Goal: Information Seeking & Learning: Learn about a topic

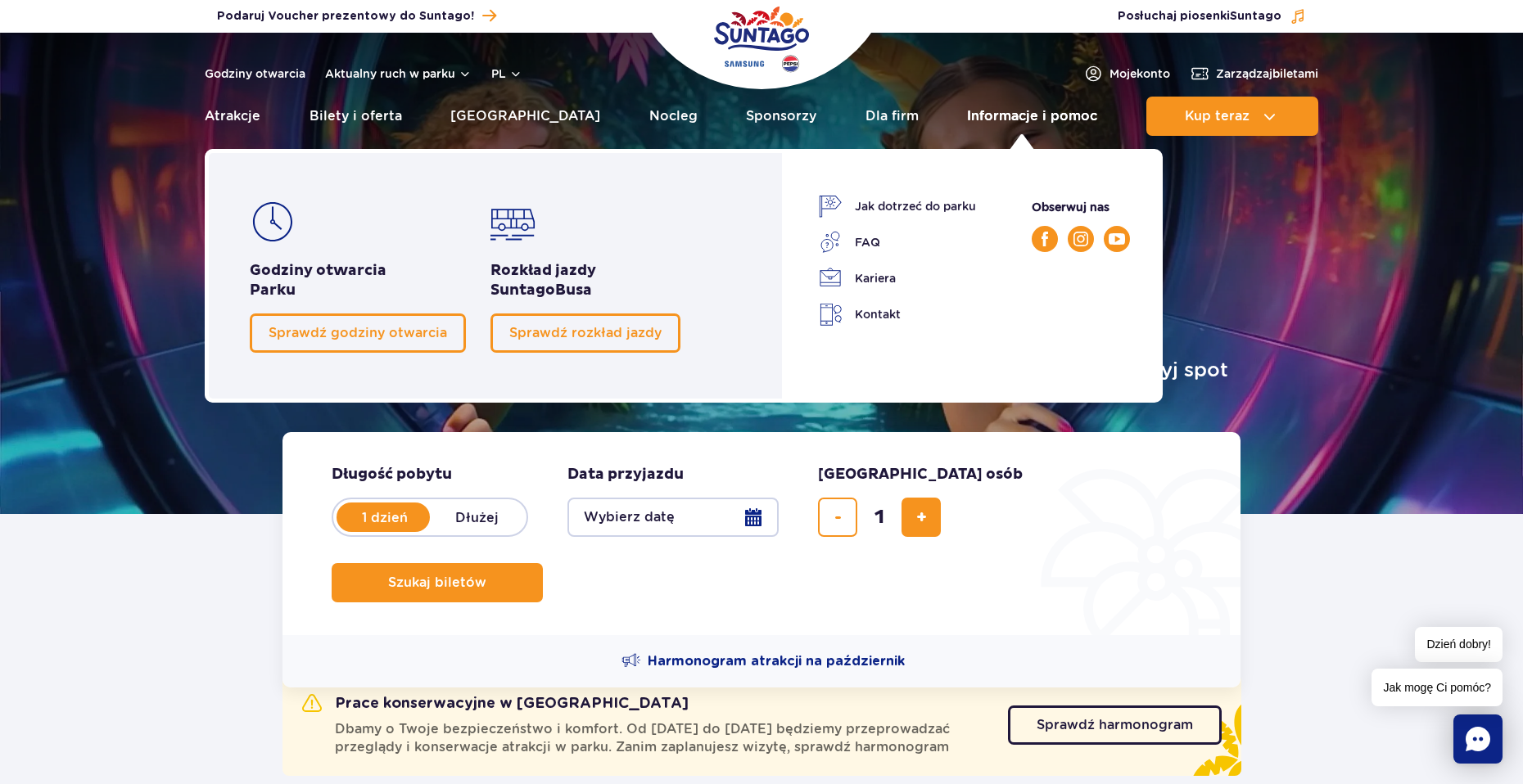
click at [990, 116] on link "Informacje i pomoc" at bounding box center [1032, 116] width 131 height 40
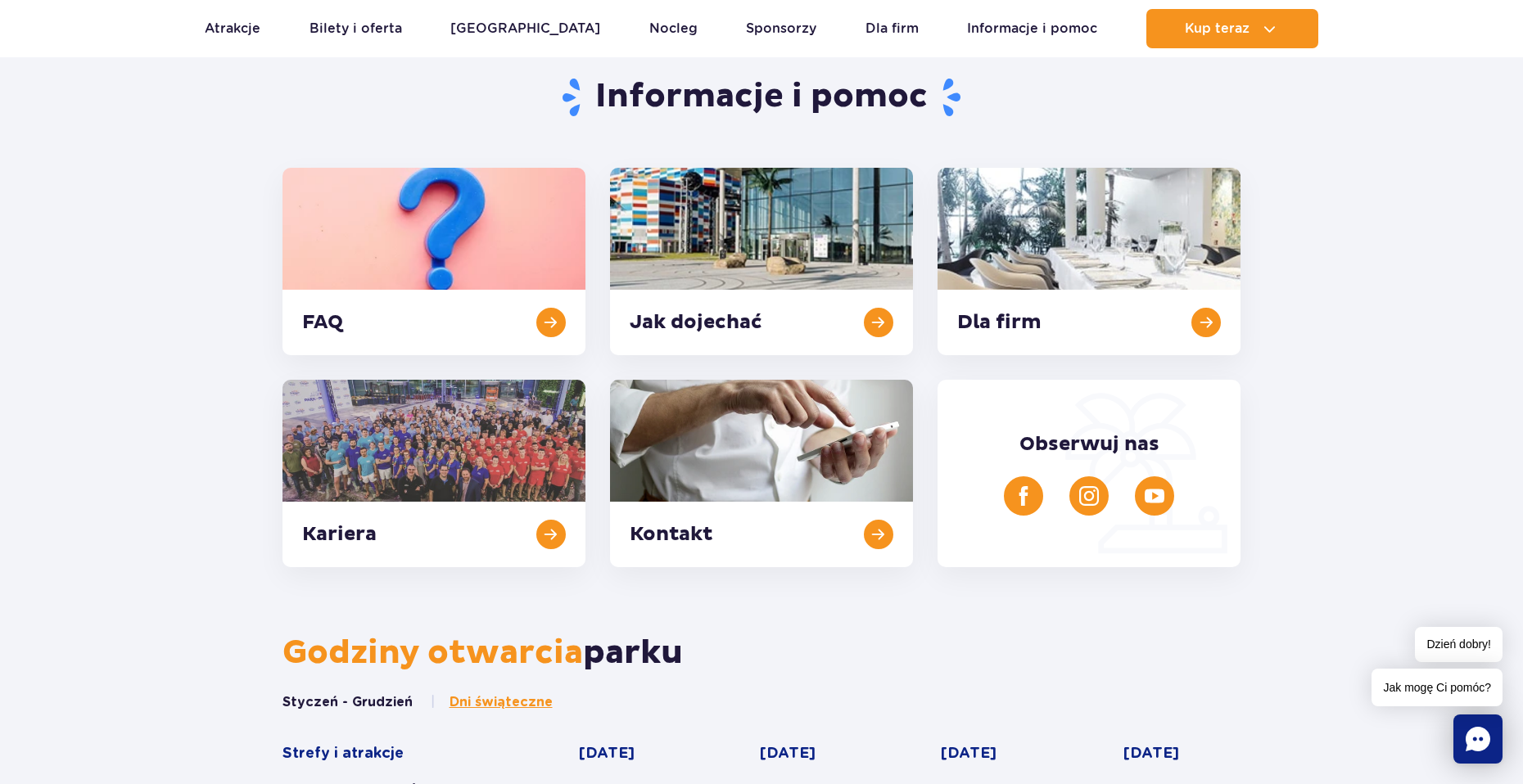
scroll to position [328, 0]
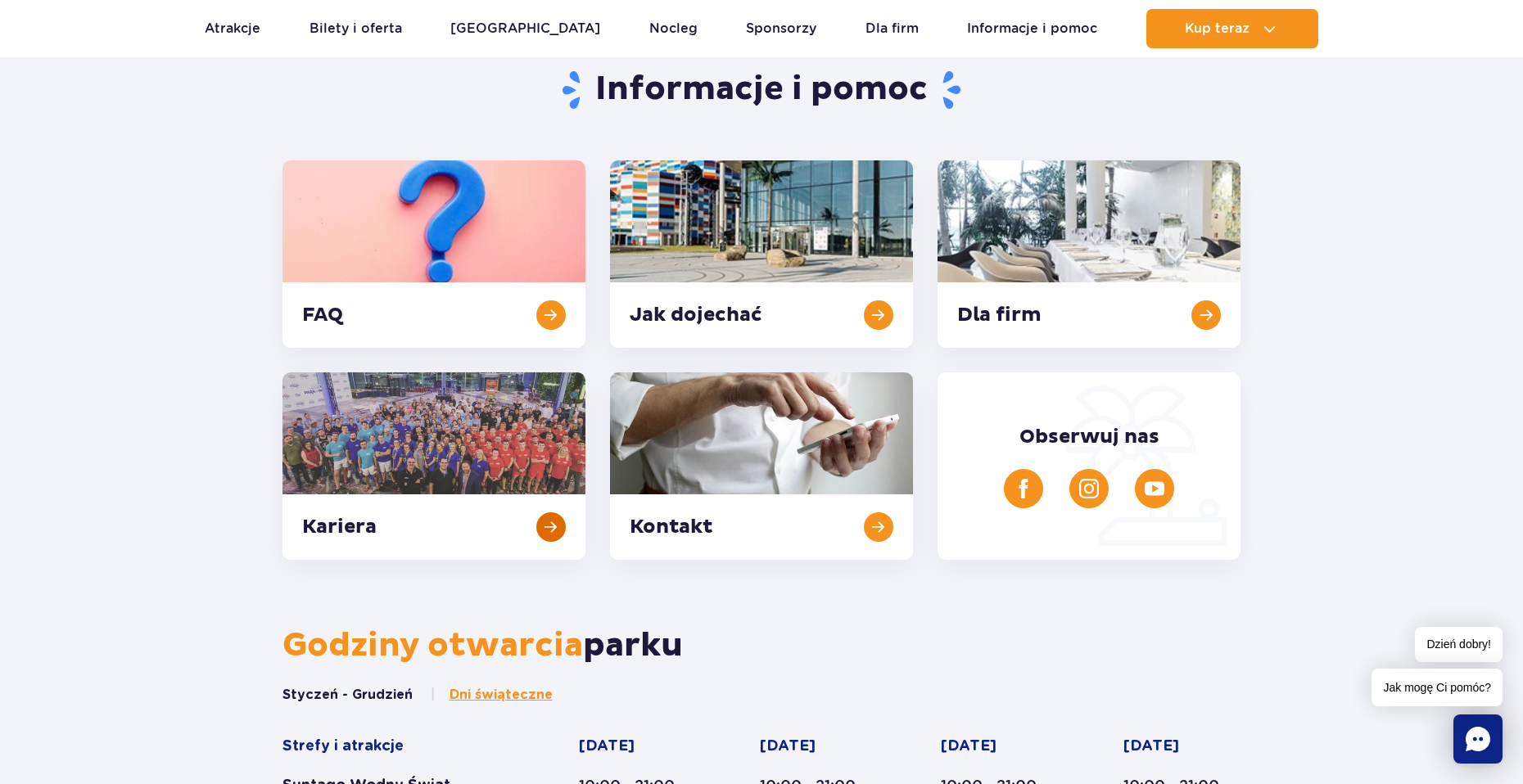
click at [559, 460] on link at bounding box center [434, 466] width 303 height 187
click at [505, 334] on link at bounding box center [434, 254] width 303 height 187
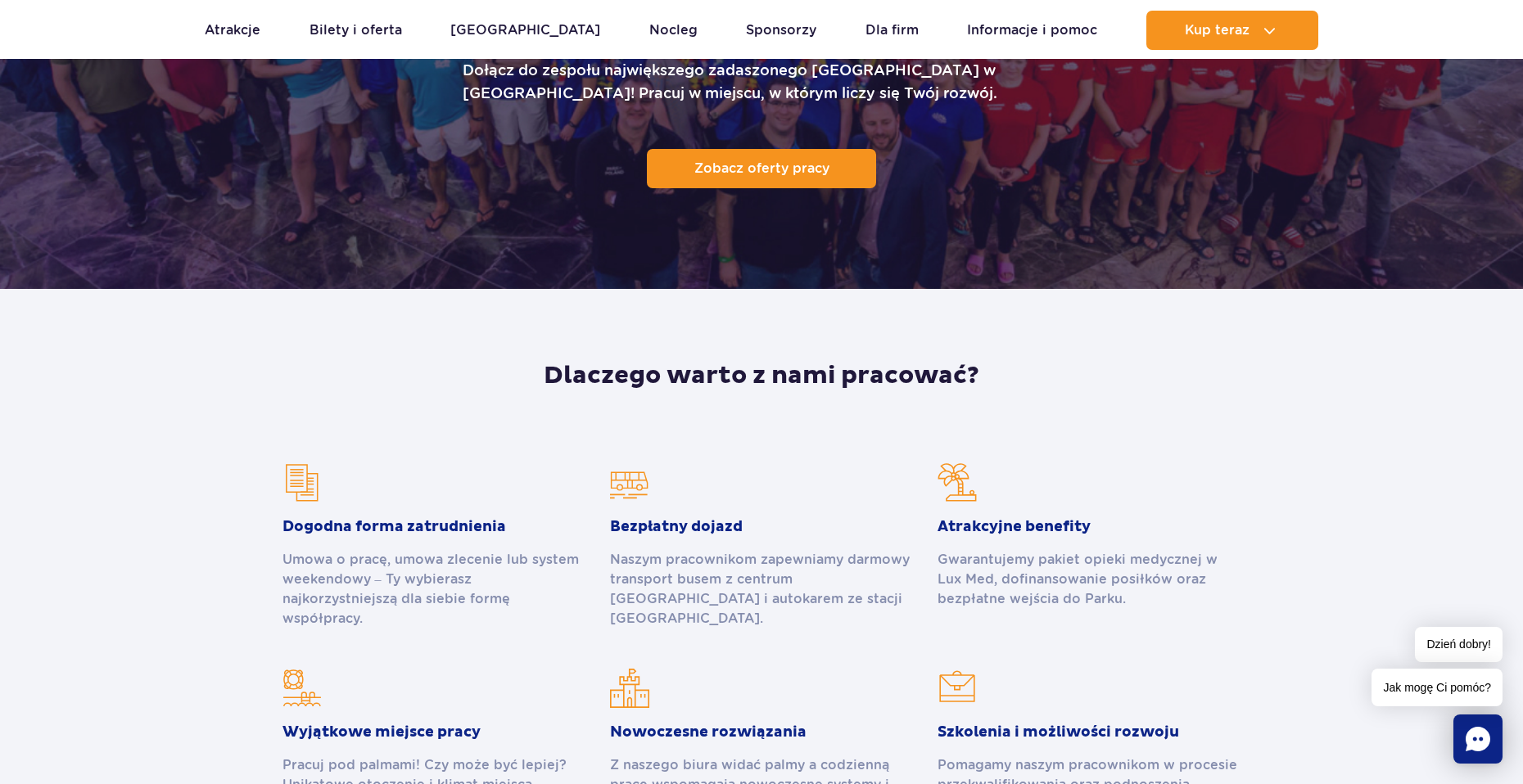
scroll to position [164, 0]
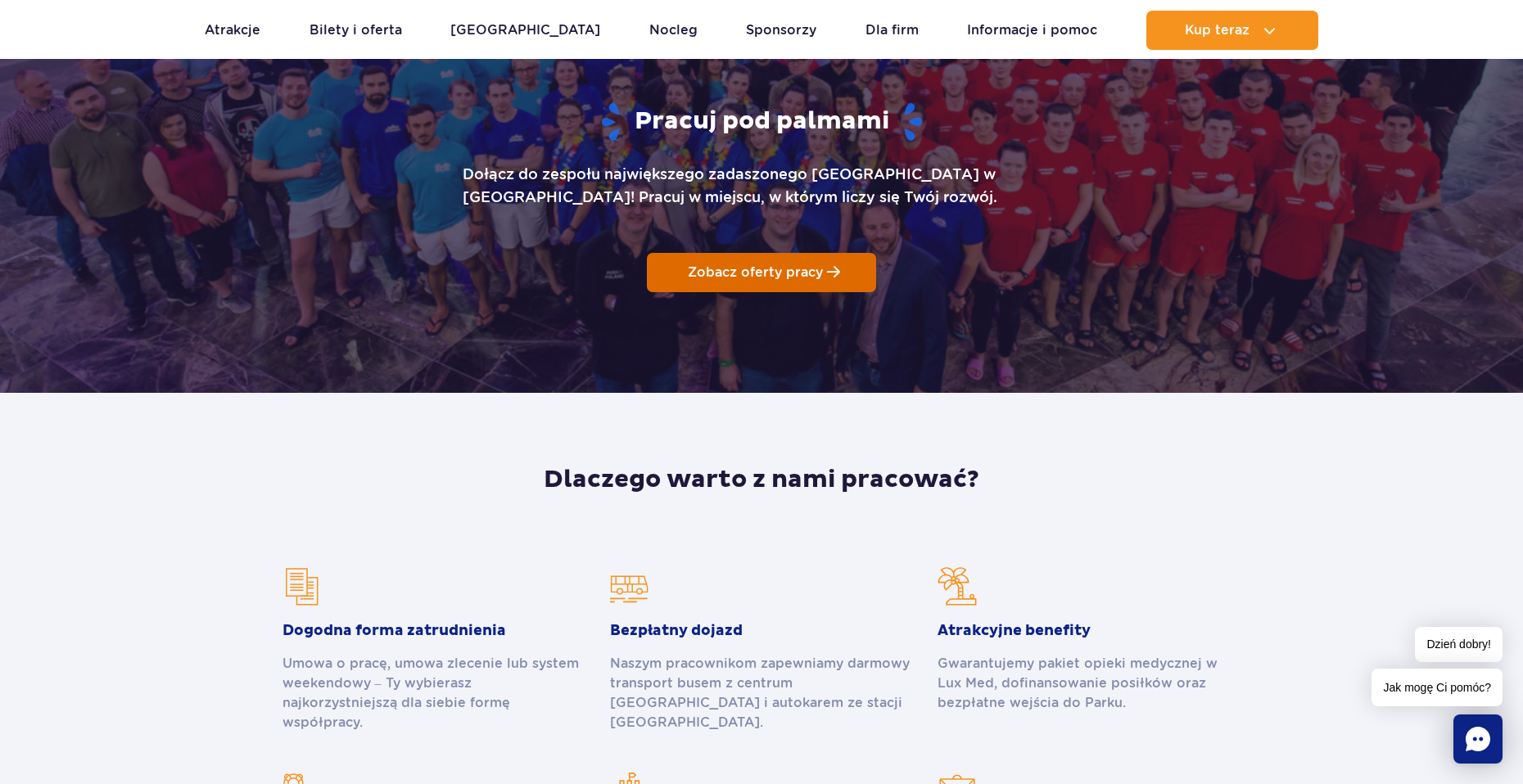
click at [661, 258] on link "Zobacz oferty pracy" at bounding box center [762, 273] width 230 height 40
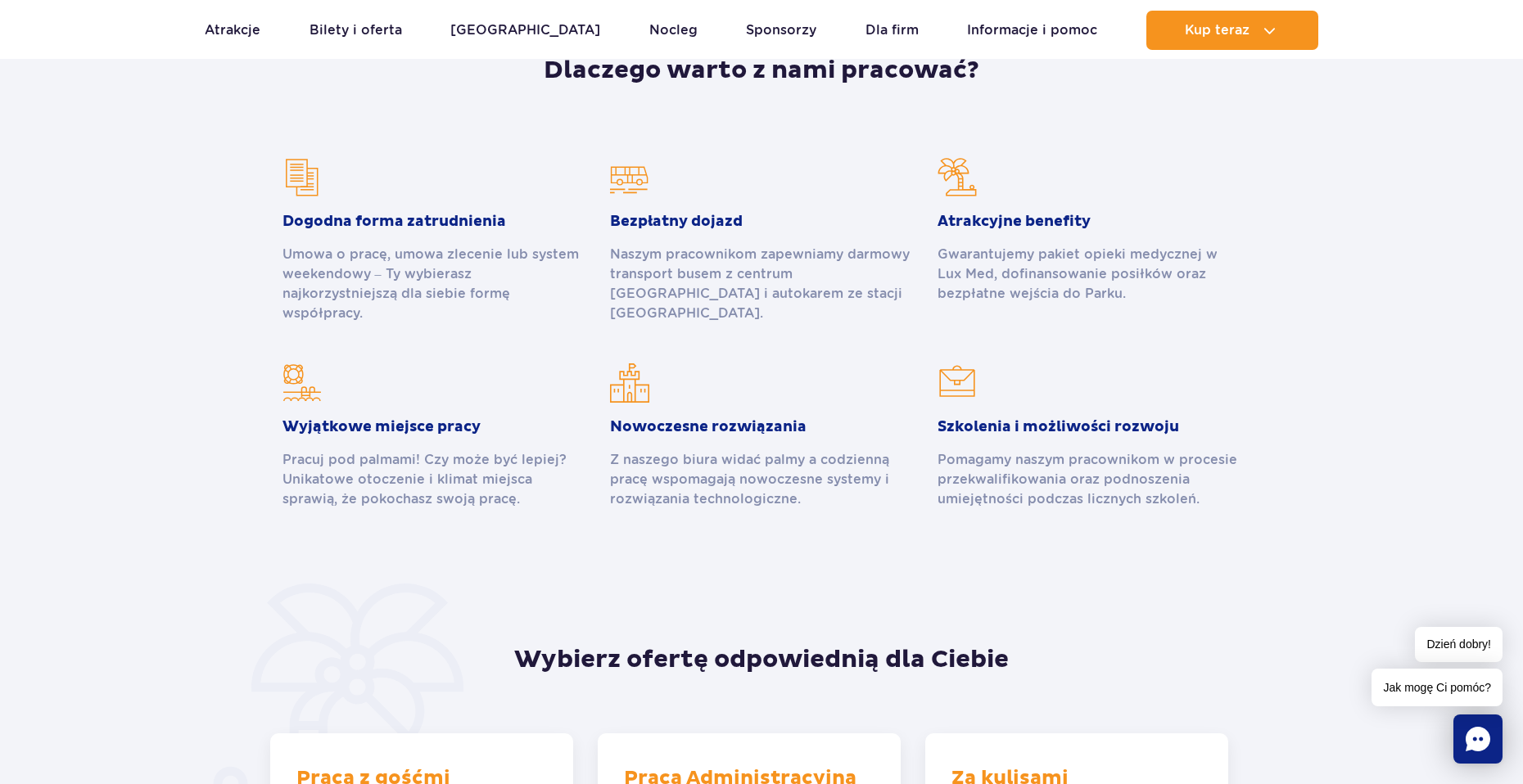
scroll to position [901, 0]
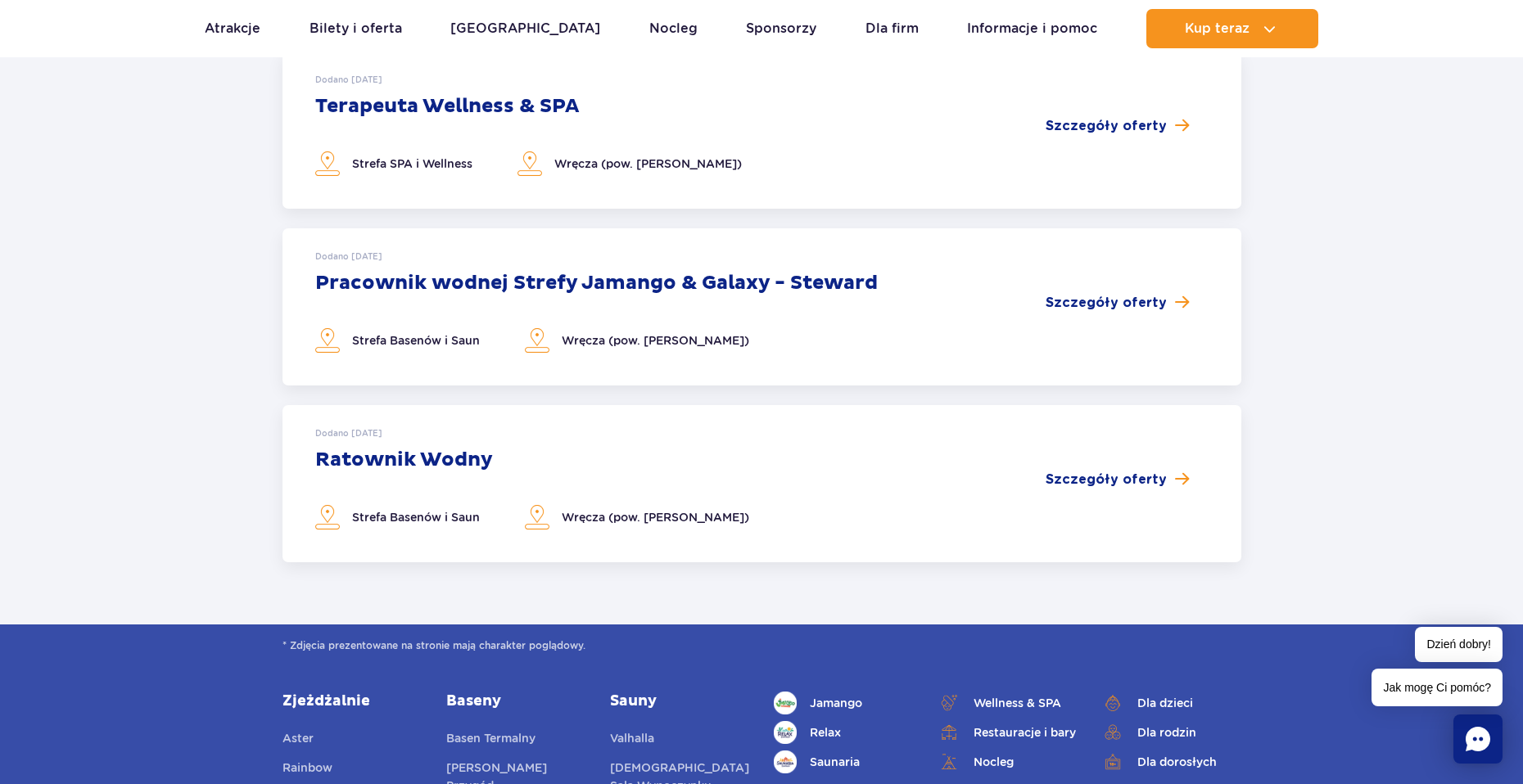
scroll to position [246, 0]
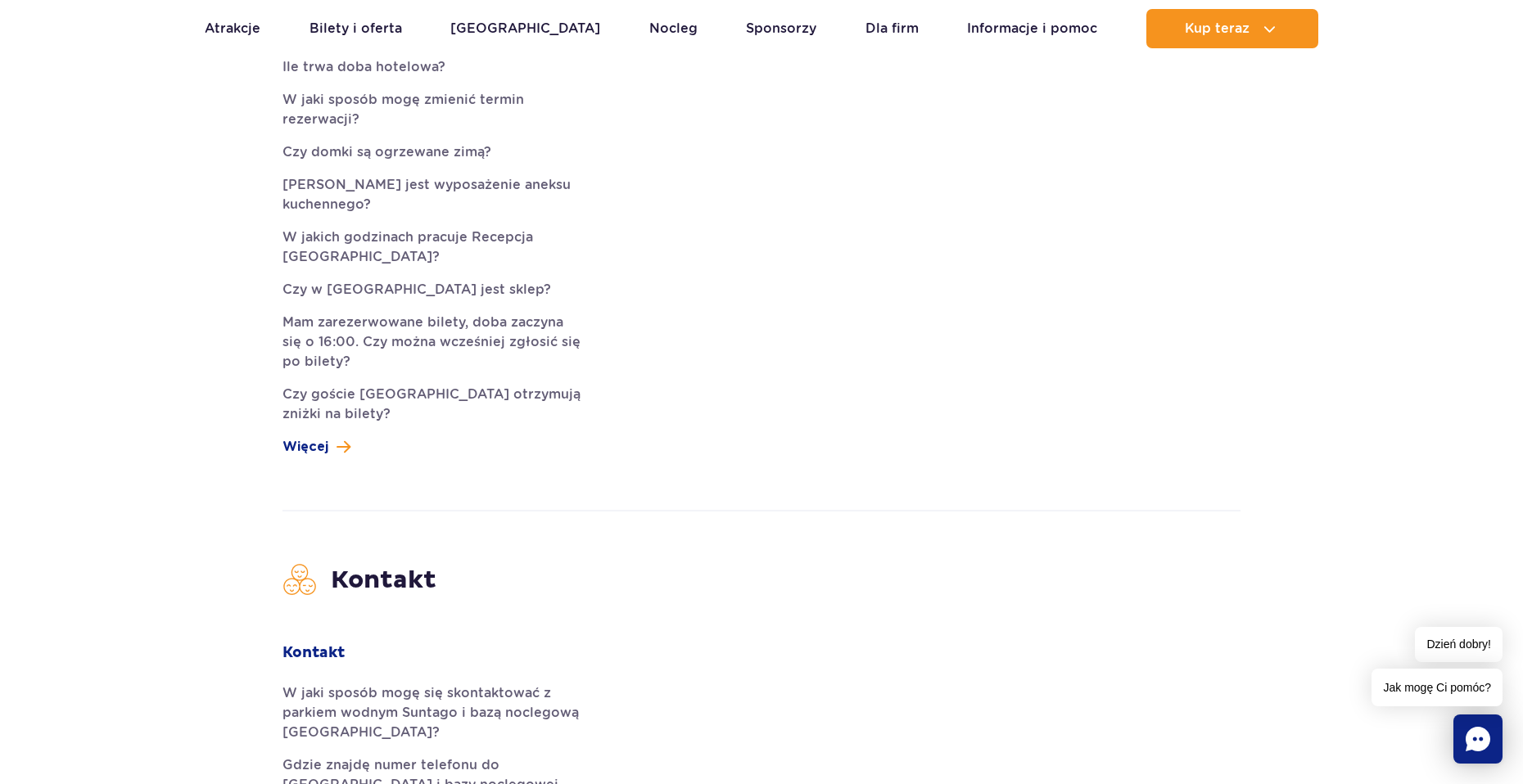
scroll to position [4012, 0]
